Goal: Complete application form

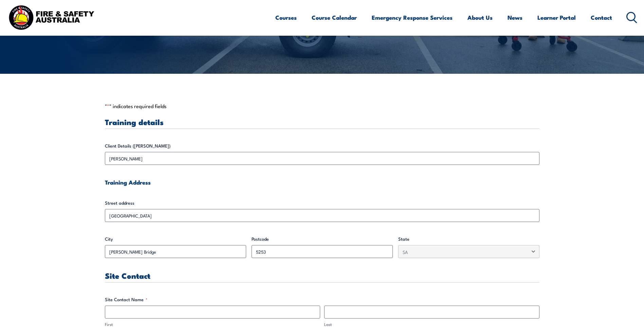
scroll to position [204, 0]
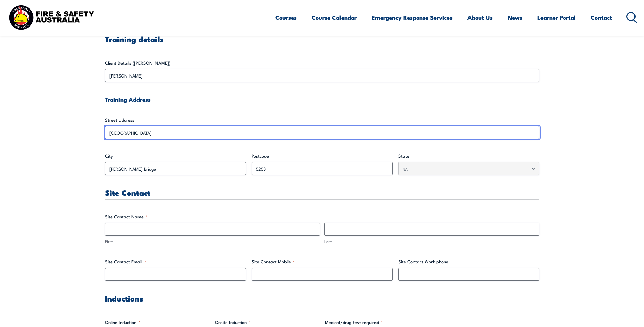
click at [144, 133] on input "[GEOGRAPHIC_DATA]" at bounding box center [322, 132] width 435 height 13
drag, startPoint x: 166, startPoint y: 132, endPoint x: 89, endPoint y: 132, distance: 77.8
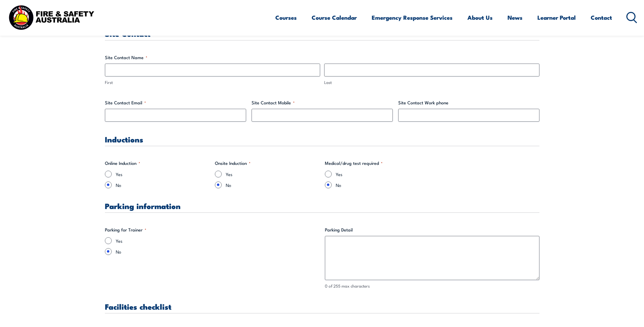
scroll to position [252, 0]
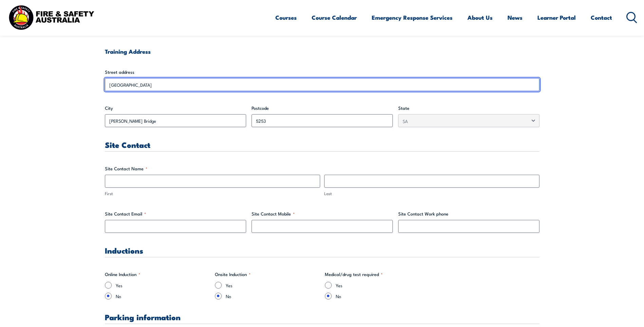
click at [158, 80] on input "[GEOGRAPHIC_DATA]" at bounding box center [322, 84] width 435 height 13
drag, startPoint x: 151, startPoint y: 86, endPoint x: 106, endPoint y: 84, distance: 44.8
click at [106, 84] on input "[GEOGRAPHIC_DATA]" at bounding box center [322, 84] width 435 height 13
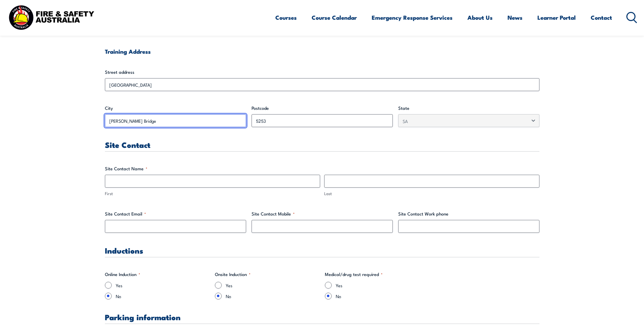
click at [226, 121] on input "[PERSON_NAME] Bridge" at bounding box center [175, 120] width 141 height 13
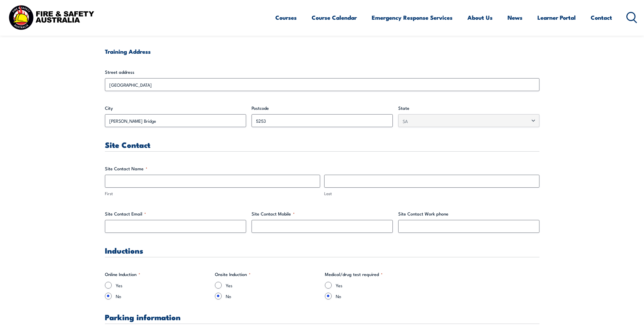
click at [286, 143] on h3 "Site Contact" at bounding box center [322, 145] width 435 height 8
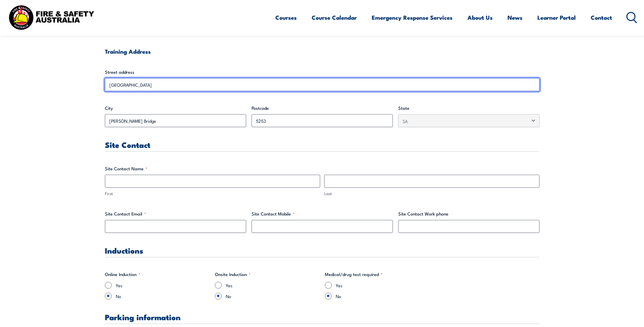
click at [144, 87] on input "[GEOGRAPHIC_DATA]" at bounding box center [322, 84] width 435 height 13
click at [143, 87] on input "[GEOGRAPHIC_DATA]" at bounding box center [322, 84] width 435 height 13
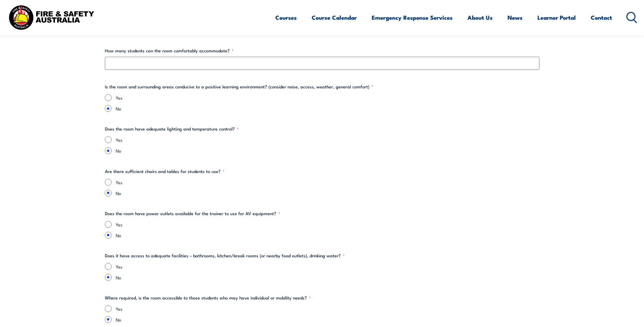
scroll to position [795, 0]
